Goal: Information Seeking & Learning: Learn about a topic

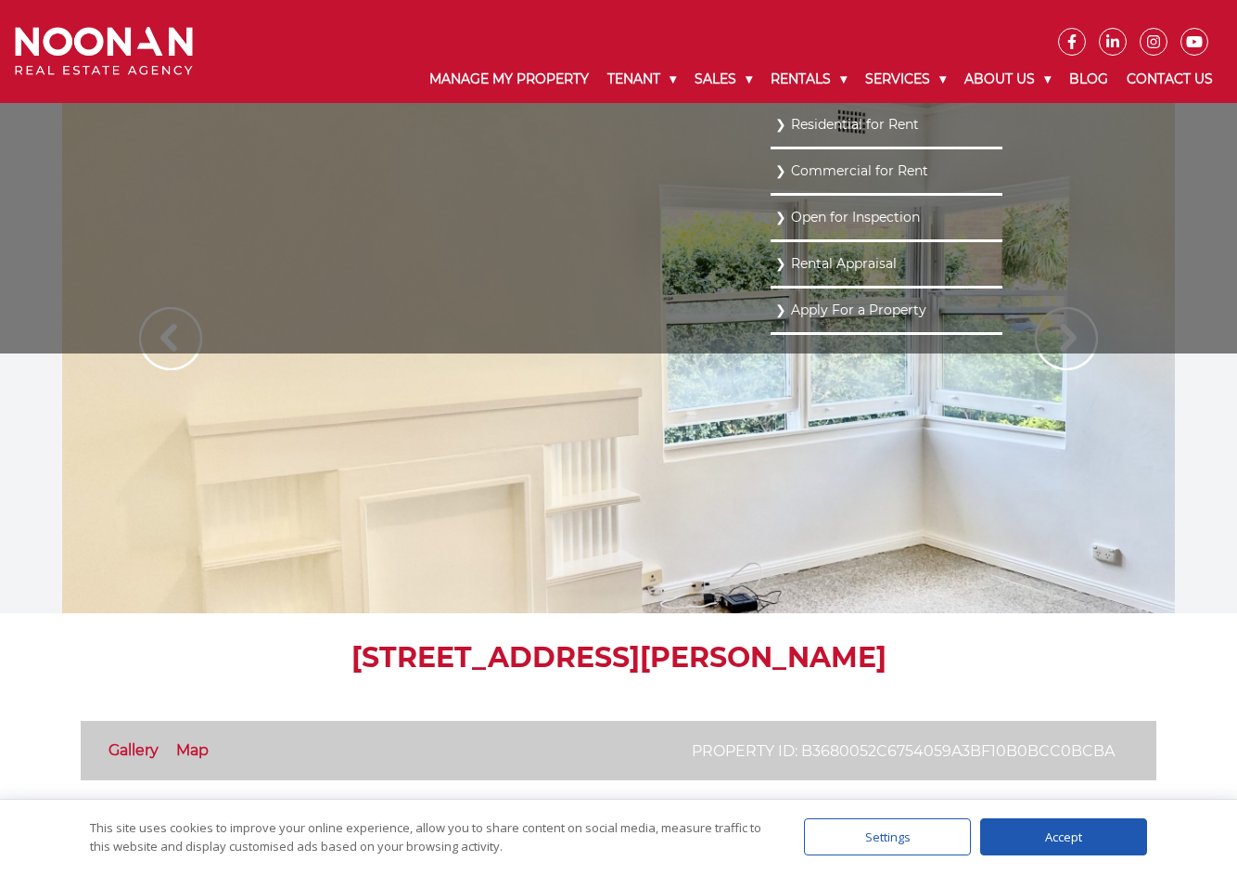
click at [807, 119] on link "Residential for Rent" at bounding box center [887, 124] width 223 height 25
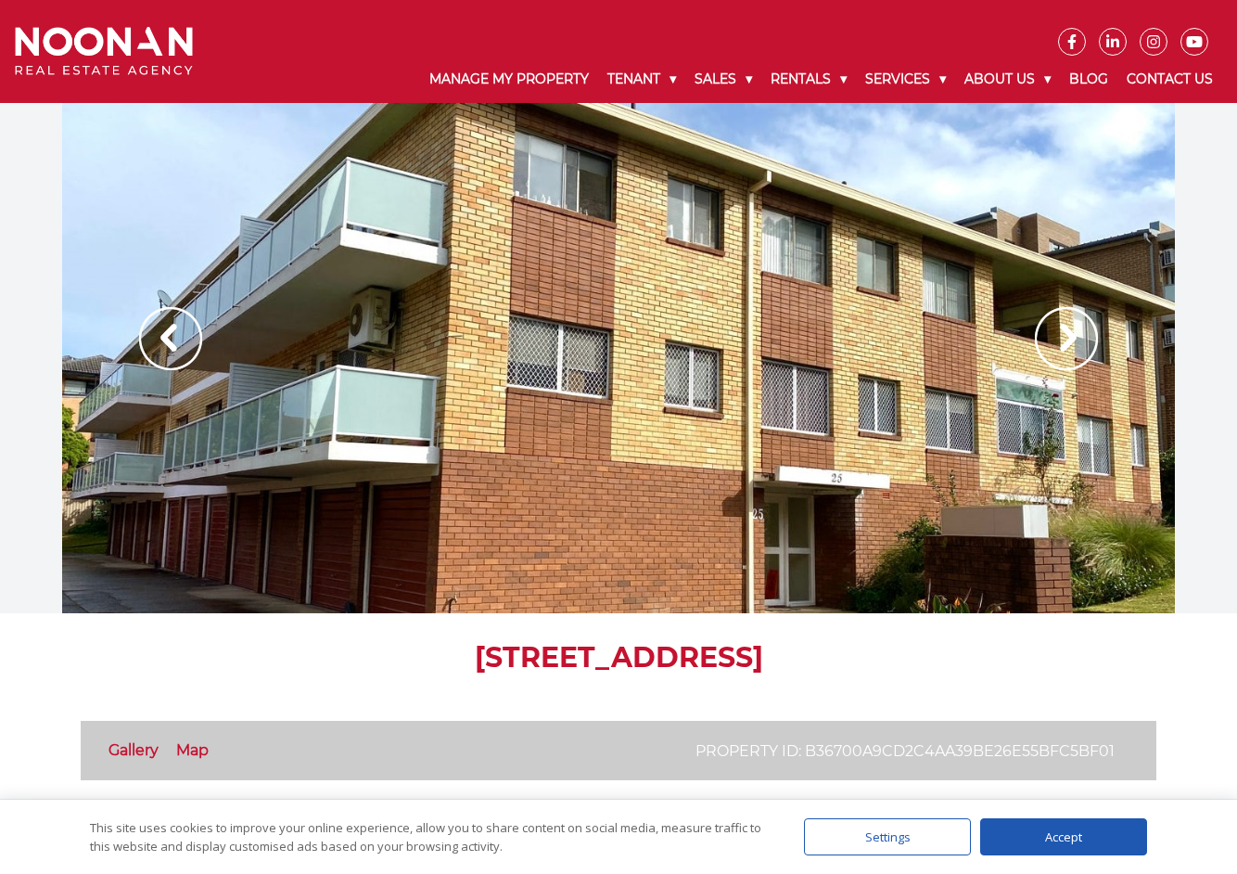
click at [1052, 340] on img at bounding box center [1066, 338] width 63 height 63
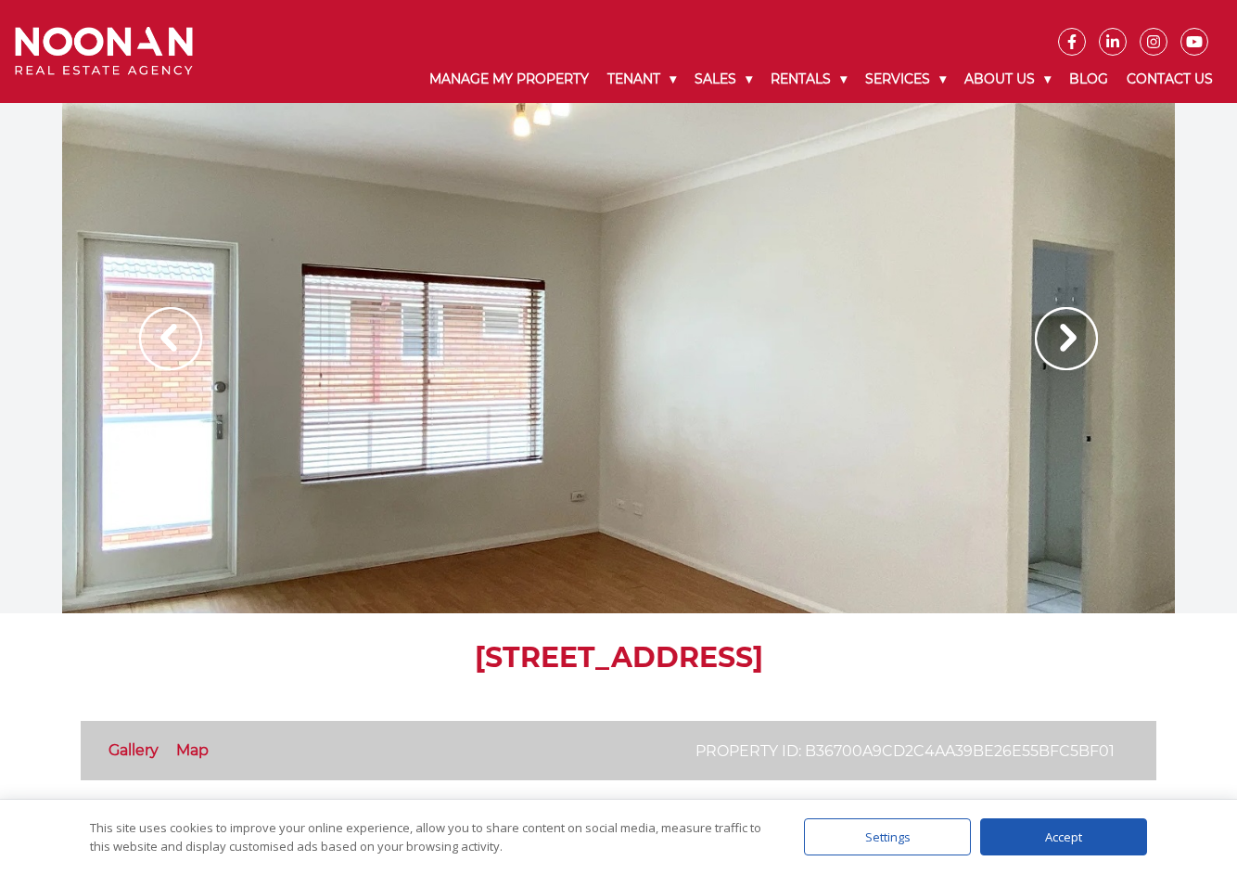
click at [1052, 340] on img at bounding box center [1066, 338] width 63 height 63
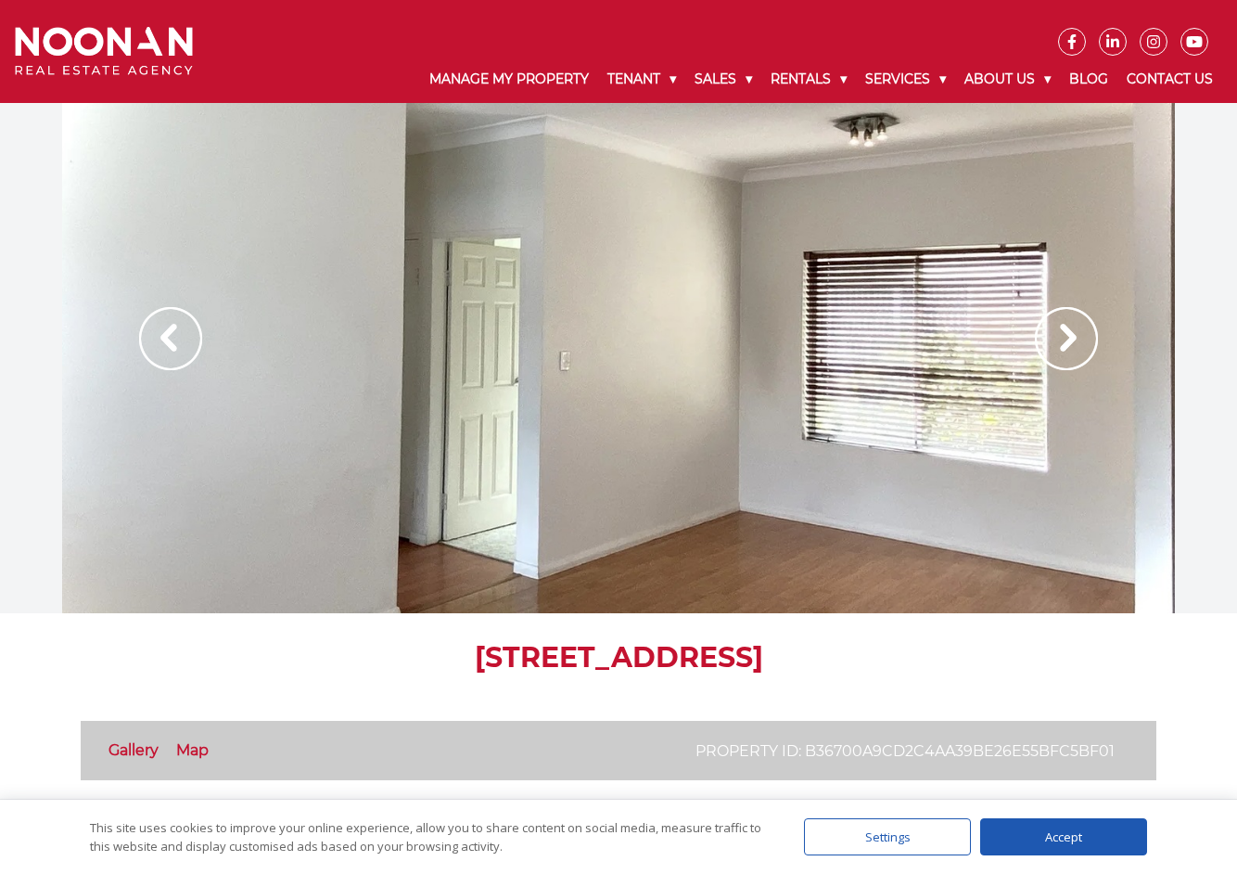
click at [1052, 340] on img at bounding box center [1066, 338] width 63 height 63
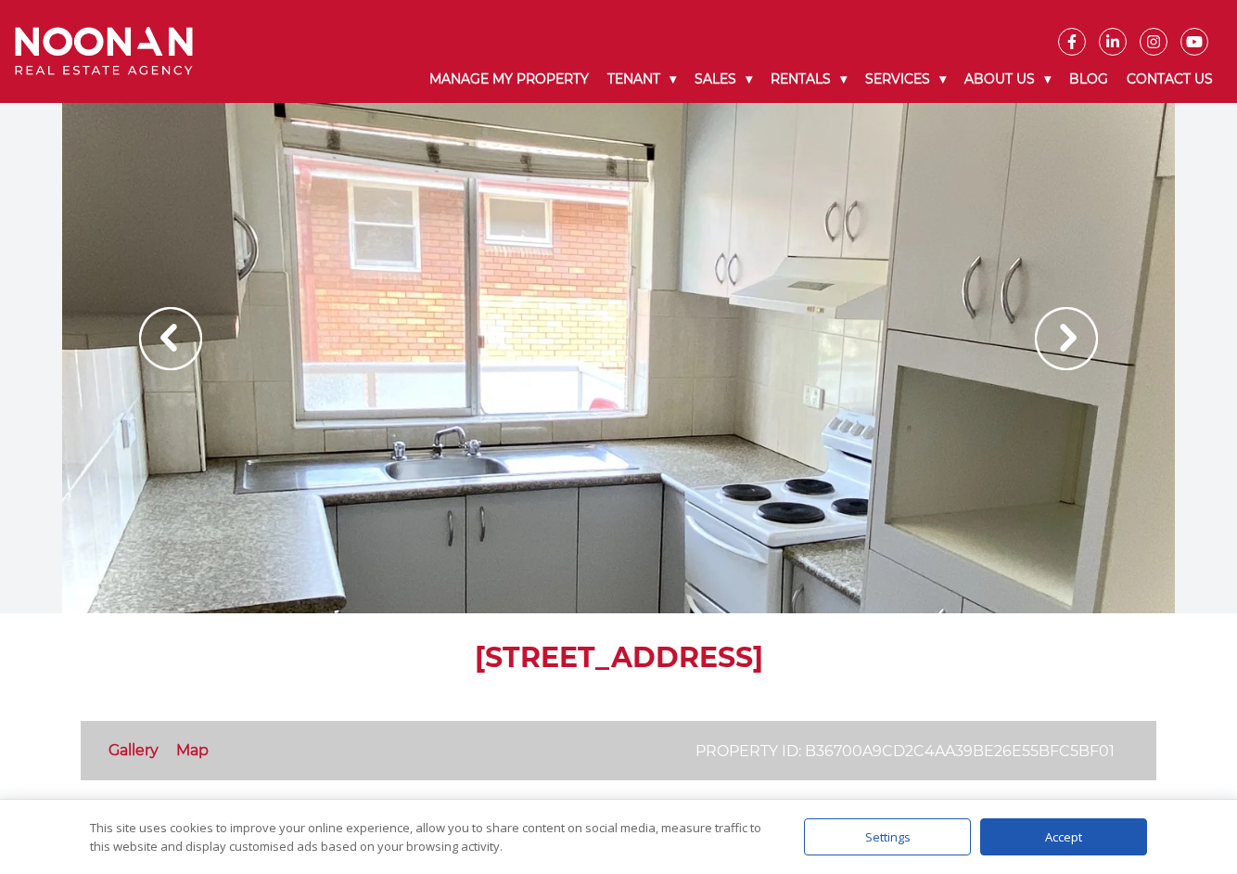
click at [1052, 340] on img at bounding box center [1066, 338] width 63 height 63
